Goal: Transaction & Acquisition: Purchase product/service

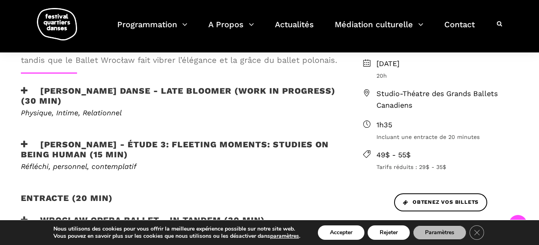
scroll to position [281, 0]
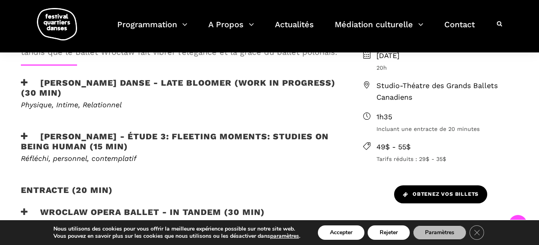
click at [432, 193] on span "Obtenez vos billets" at bounding box center [440, 195] width 75 height 8
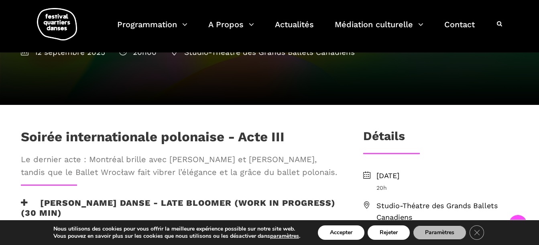
scroll to position [201, 0]
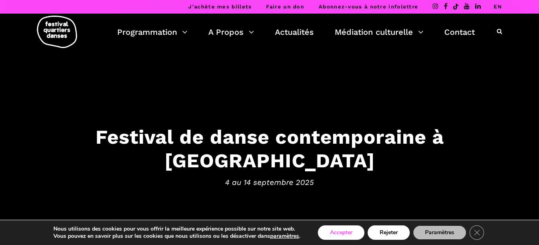
click at [351, 233] on button "Accepter" at bounding box center [341, 233] width 47 height 14
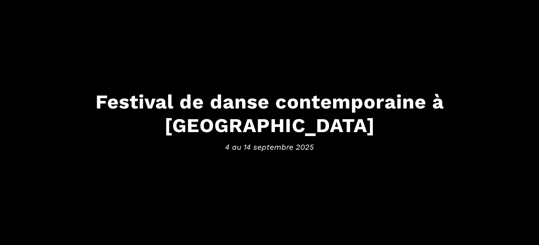
scroll to position [117, 0]
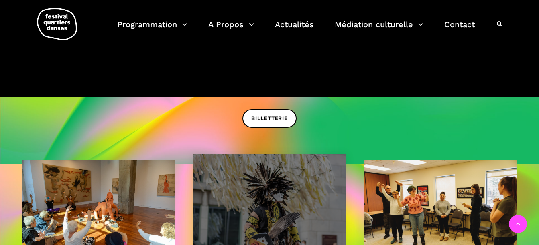
scroll to position [189, 0]
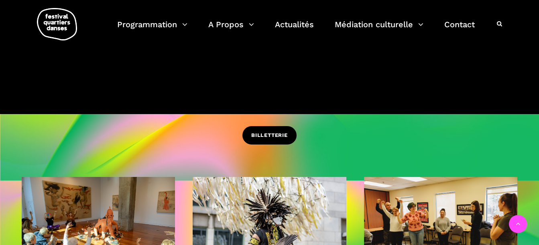
click at [271, 130] on link "BILLETTERIE" at bounding box center [269, 135] width 54 height 18
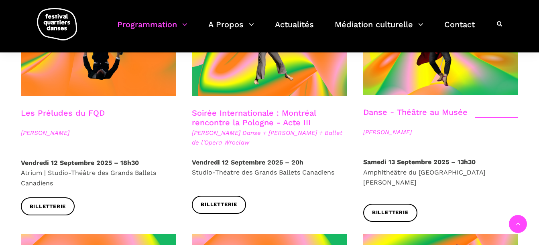
scroll to position [963, 0]
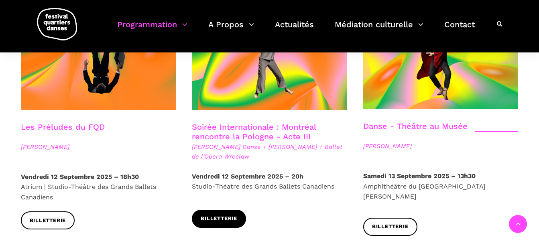
click at [224, 215] on span "Billetterie" at bounding box center [219, 219] width 36 height 8
